Goal: Task Accomplishment & Management: Manage account settings

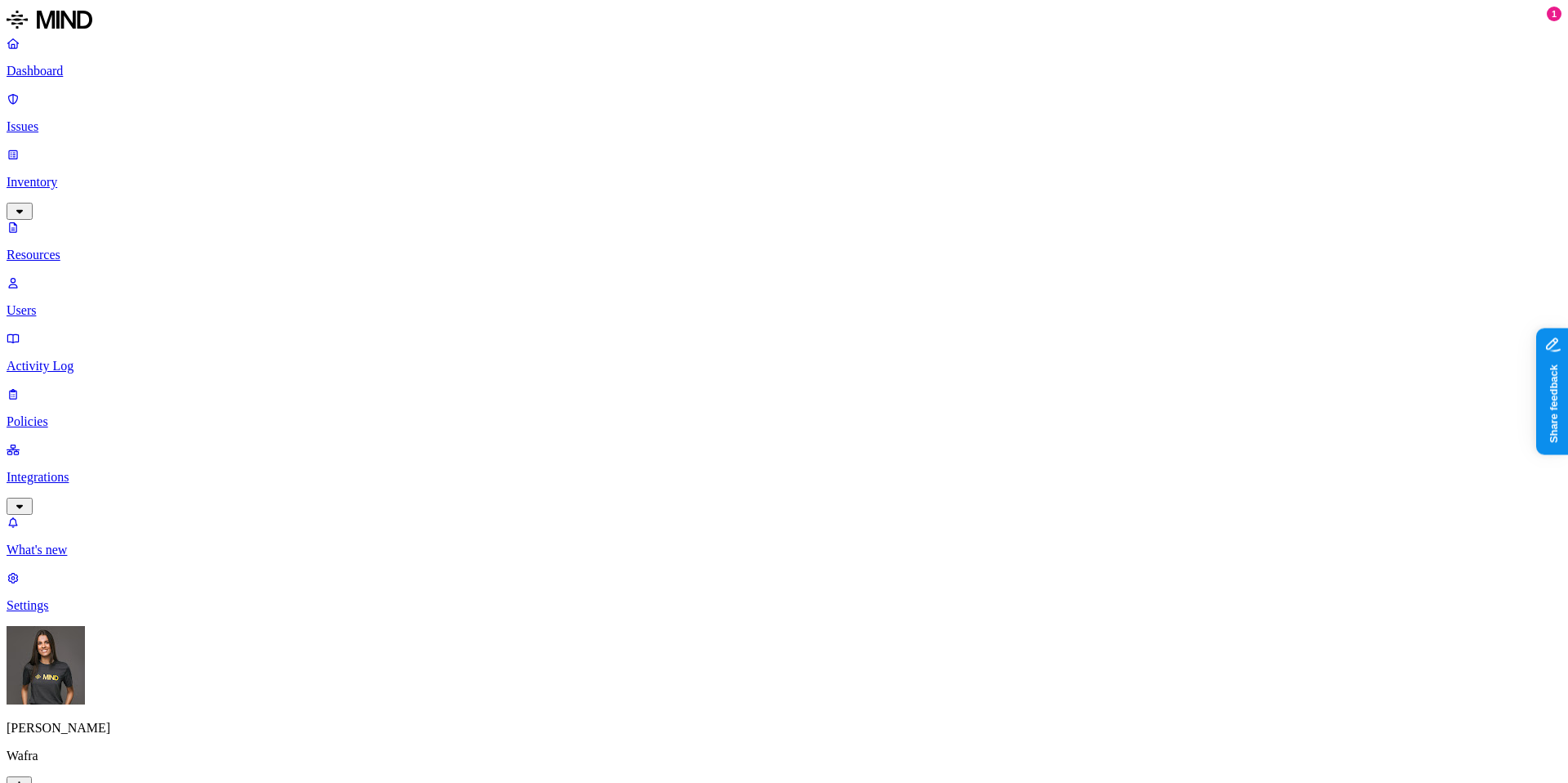
click at [153, 758] on html "Dashboard Issues Inventory Resources Users Activity Log Policies Integrations W…" at bounding box center [784, 772] width 1568 height 1545
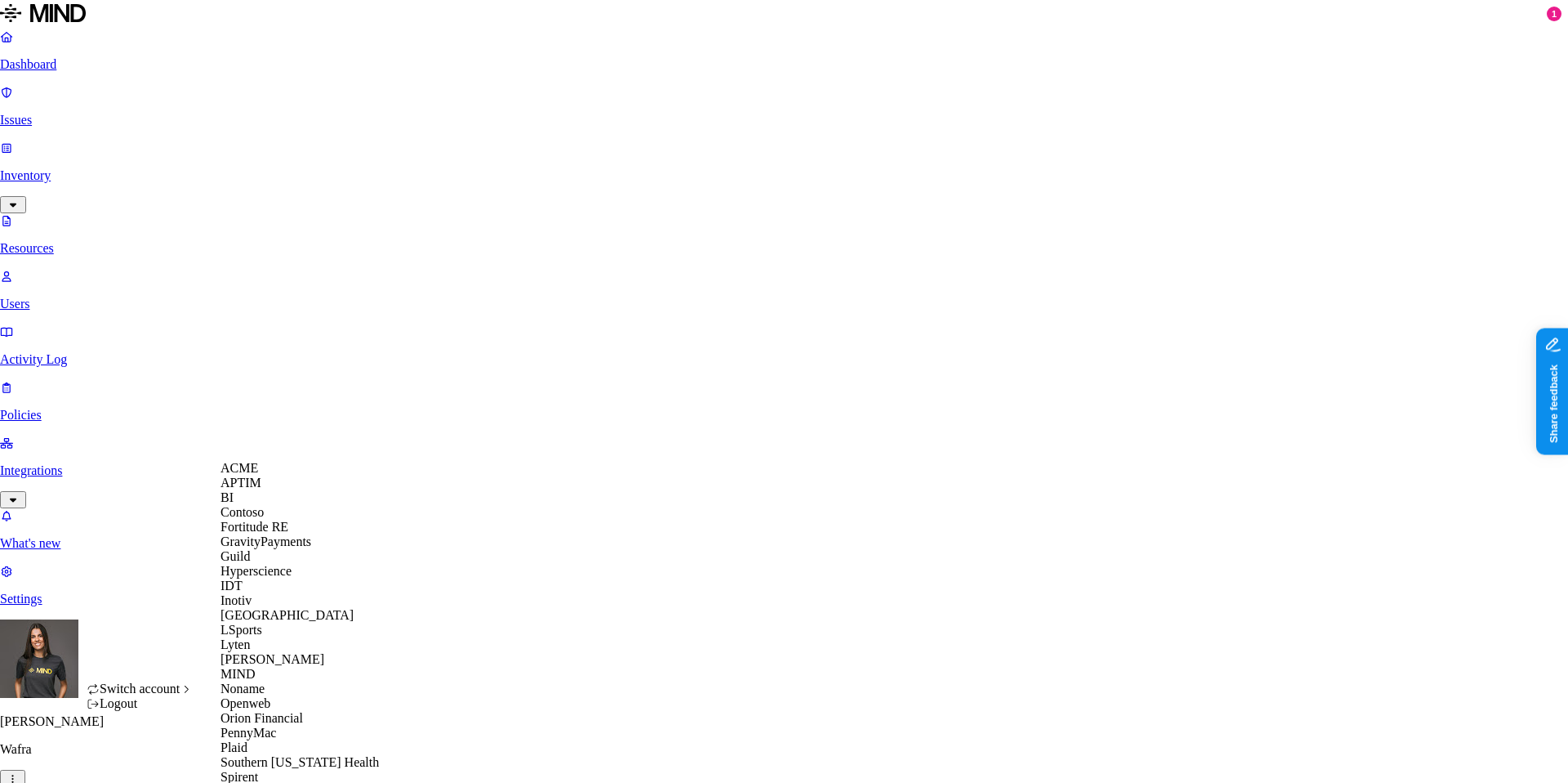
click at [258, 473] on span "ACME" at bounding box center [239, 468] width 38 height 13
